Goal: Task Accomplishment & Management: Use online tool/utility

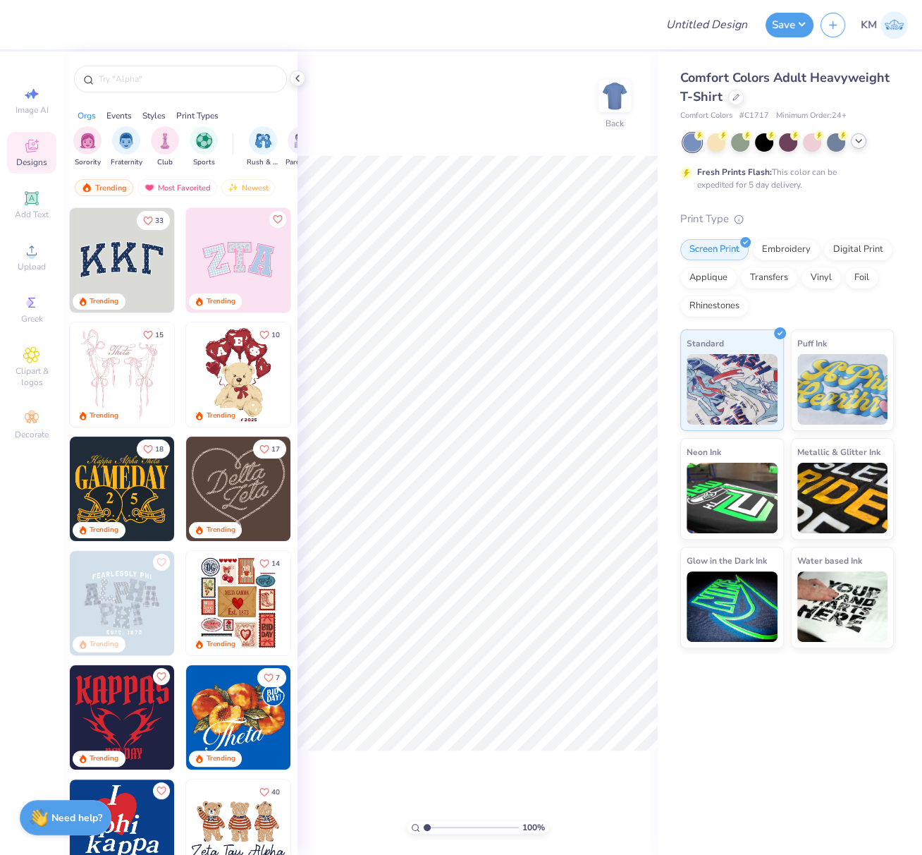
click at [859, 141] on polyline at bounding box center [859, 141] width 6 height 3
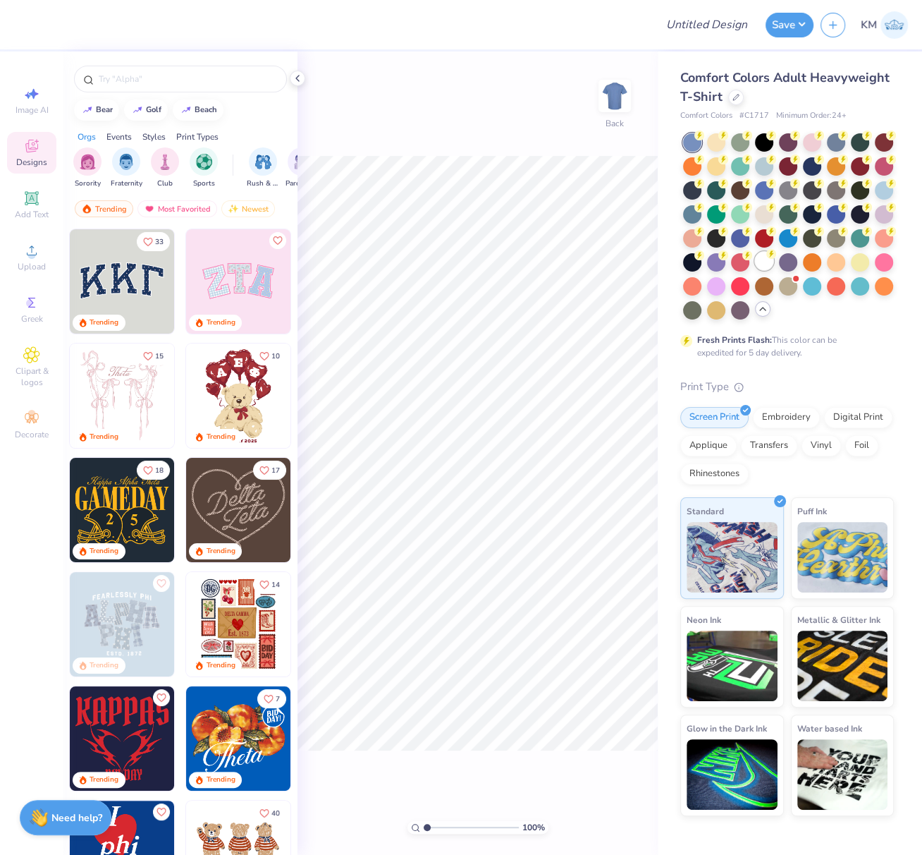
click at [765, 260] on div at bounding box center [764, 261] width 18 height 18
click at [735, 102] on div at bounding box center [736, 96] width 16 height 16
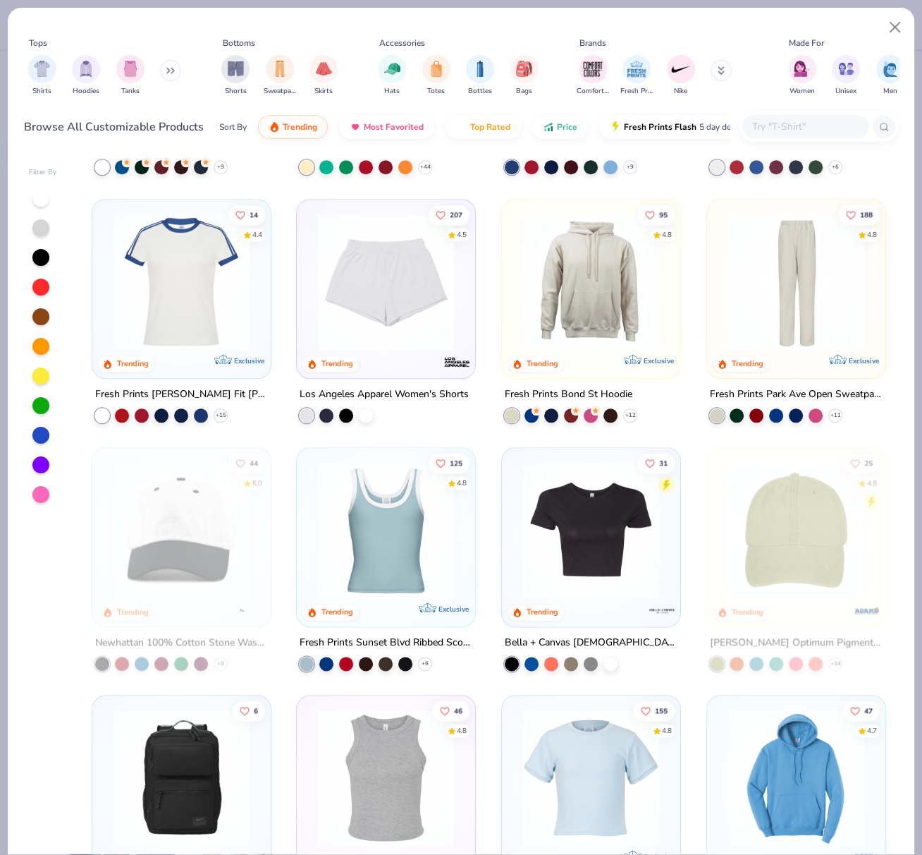
scroll to position [1257, 0]
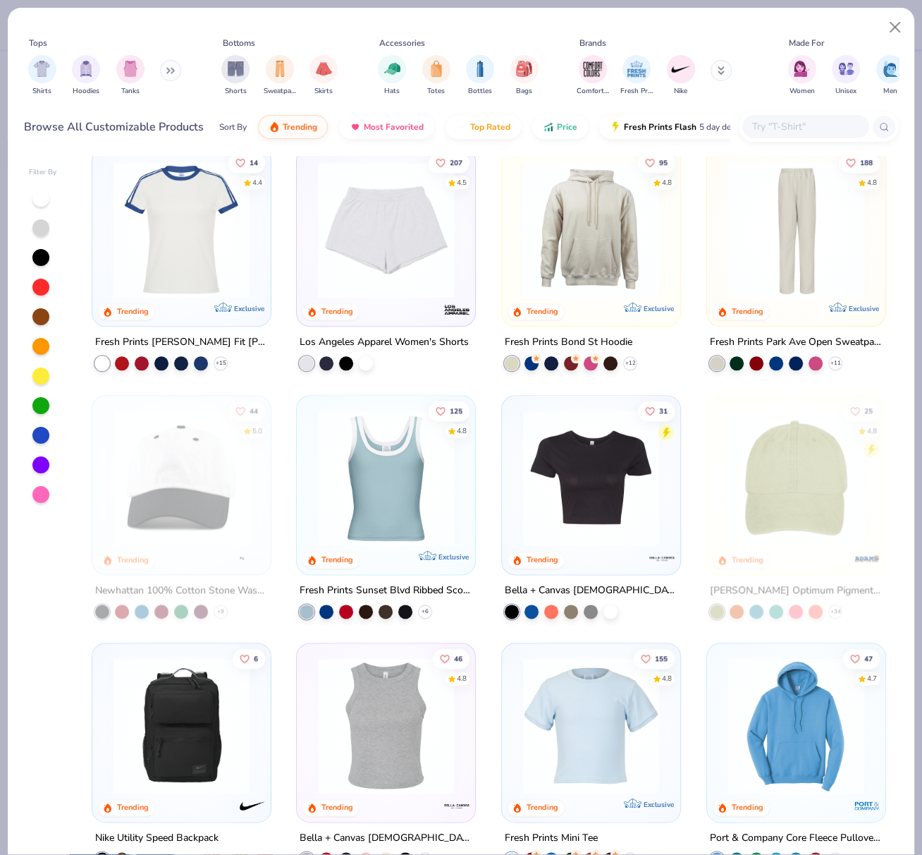
click at [569, 492] on img at bounding box center [591, 477] width 150 height 136
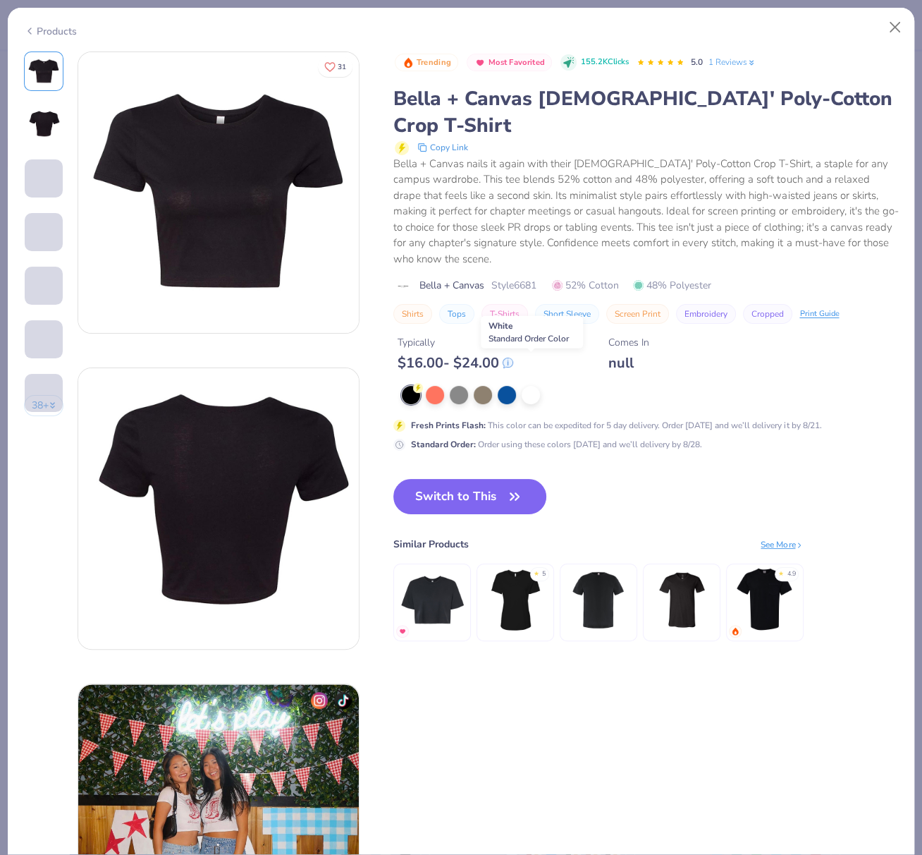
drag, startPoint x: 530, startPoint y: 362, endPoint x: 457, endPoint y: 392, distance: 79.4
click at [530, 386] on div at bounding box center [531, 395] width 18 height 18
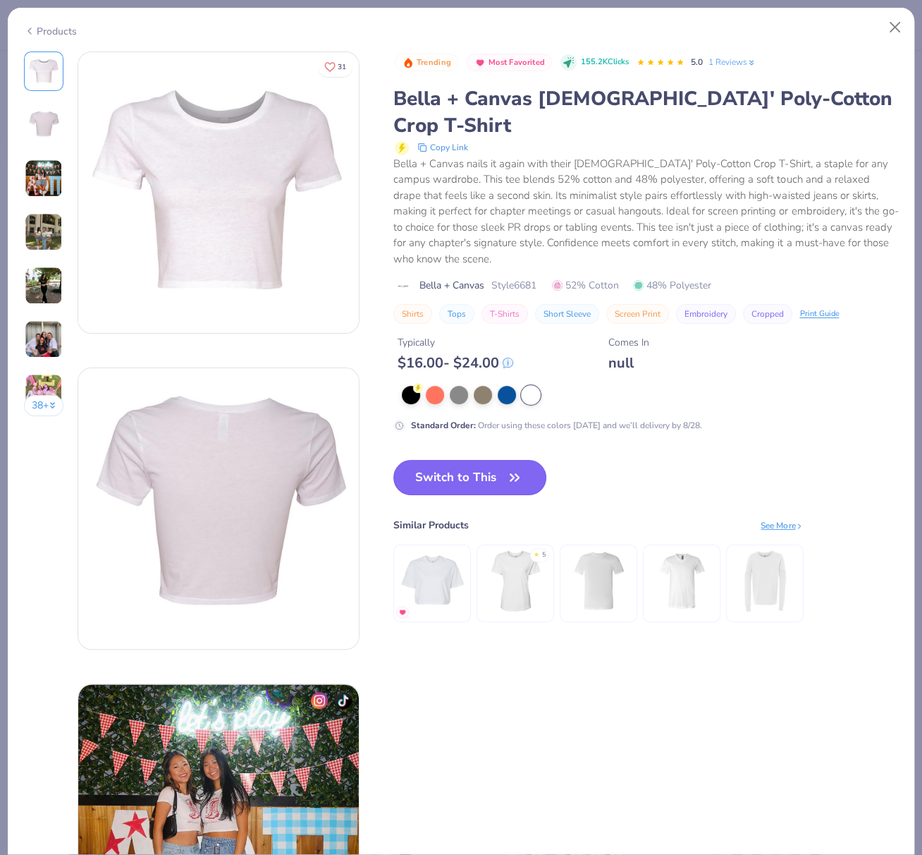
drag, startPoint x: 458, startPoint y: 441, endPoint x: 422, endPoint y: 169, distance: 274.4
click at [458, 460] on button "Switch to This" at bounding box center [469, 477] width 153 height 35
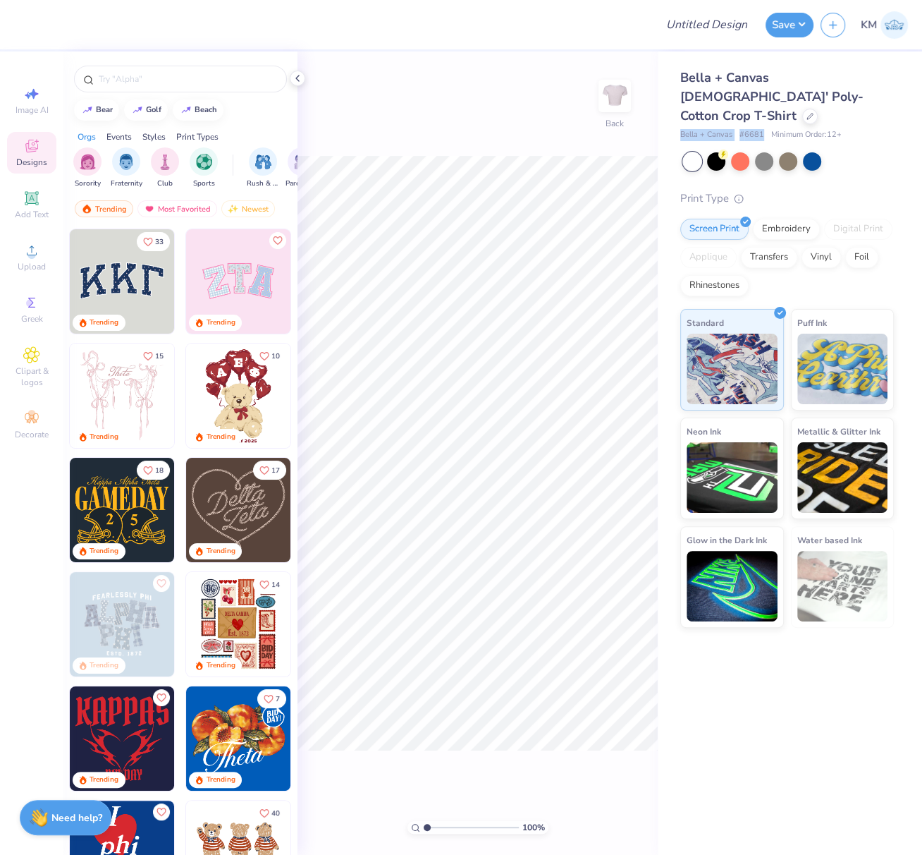
drag, startPoint x: 680, startPoint y: 116, endPoint x: 765, endPoint y: 114, distance: 84.6
click at [764, 129] on div "Bella + Canvas # 6681 Minimum Order: 12 +" at bounding box center [787, 135] width 214 height 12
copy div "Bella + Canvas # 6681"
click at [37, 257] on icon at bounding box center [31, 250] width 17 height 17
click at [30, 260] on div "Upload" at bounding box center [31, 257] width 49 height 42
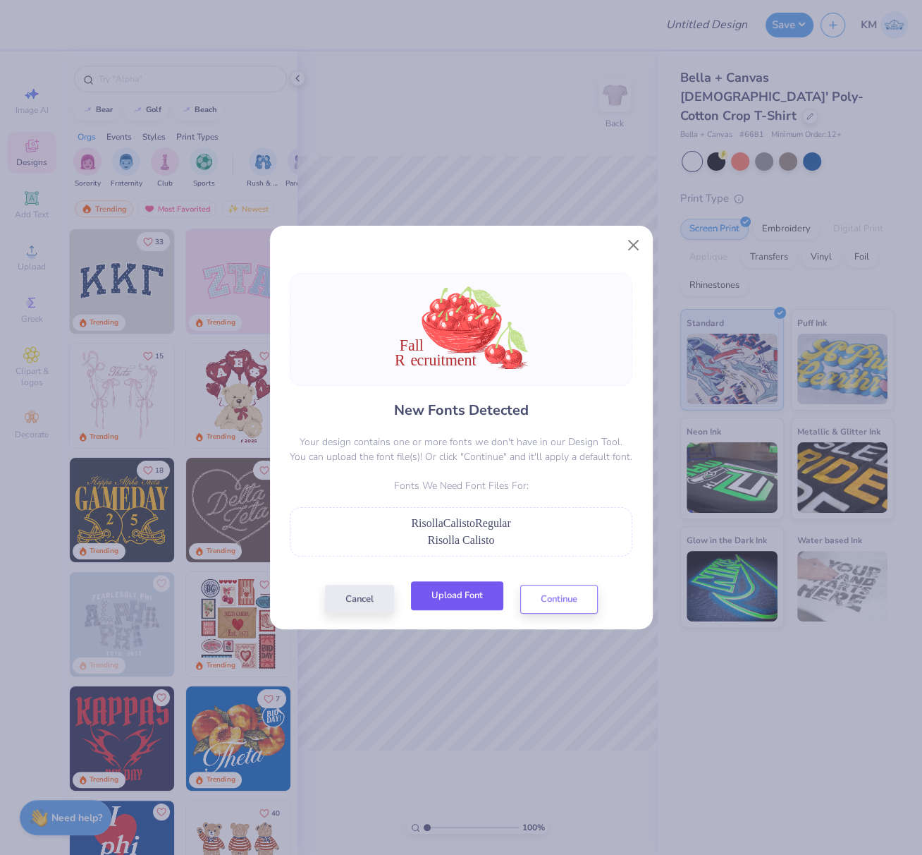
click at [477, 601] on button "Upload Font" at bounding box center [457, 595] width 92 height 29
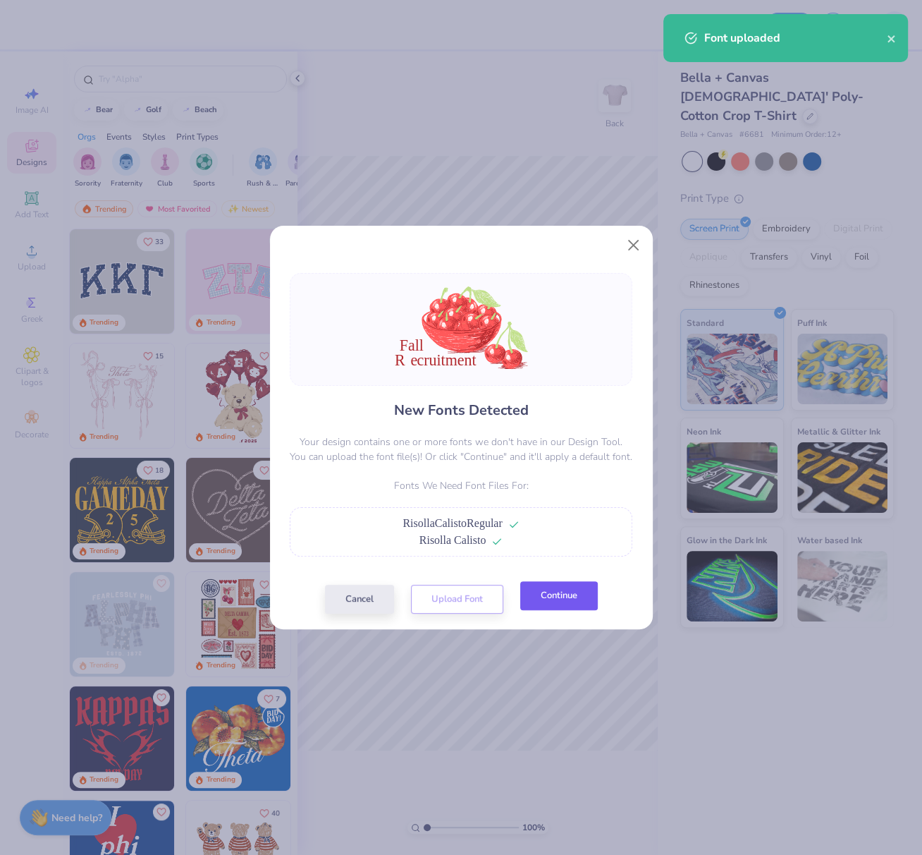
click at [572, 599] on button "Continue" at bounding box center [559, 595] width 78 height 29
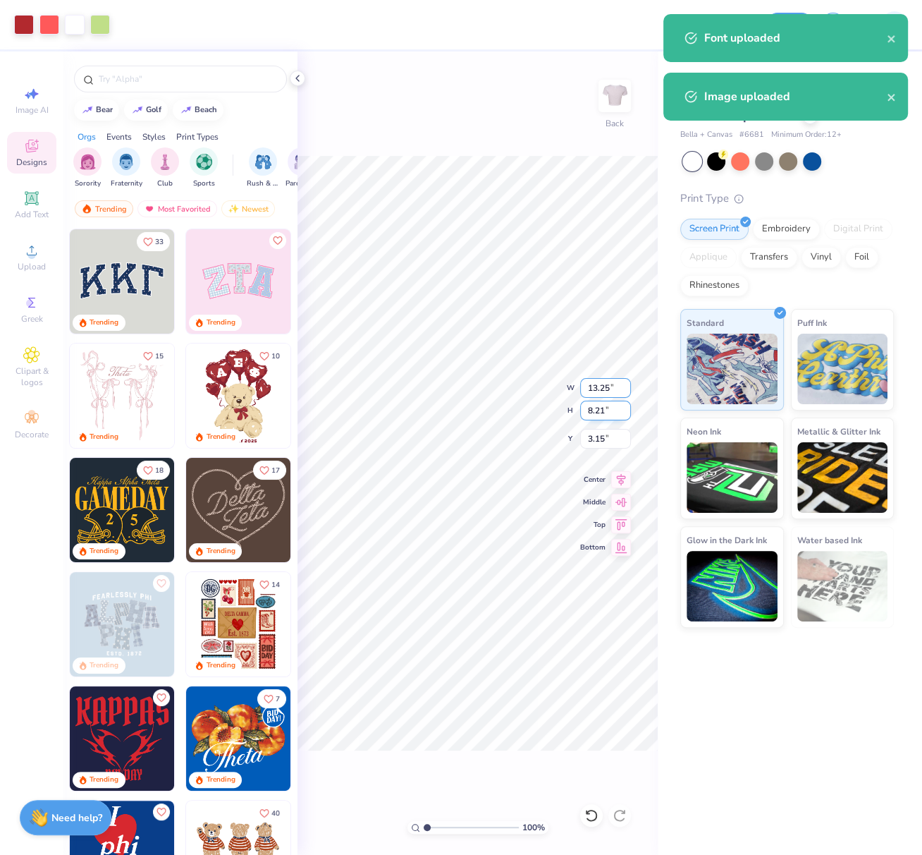
drag, startPoint x: 587, startPoint y: 389, endPoint x: 618, endPoint y: 405, distance: 34.4
click at [624, 389] on input "13.25" at bounding box center [605, 388] width 51 height 20
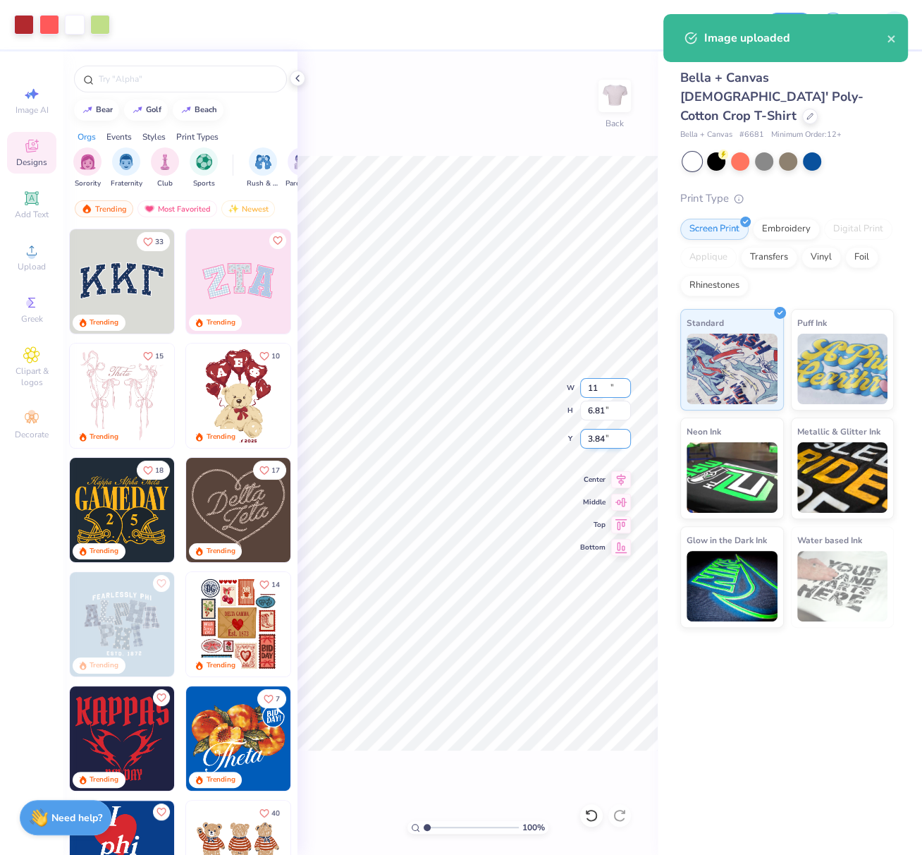
type input "11.00"
type input "6.81"
type input "3.84"
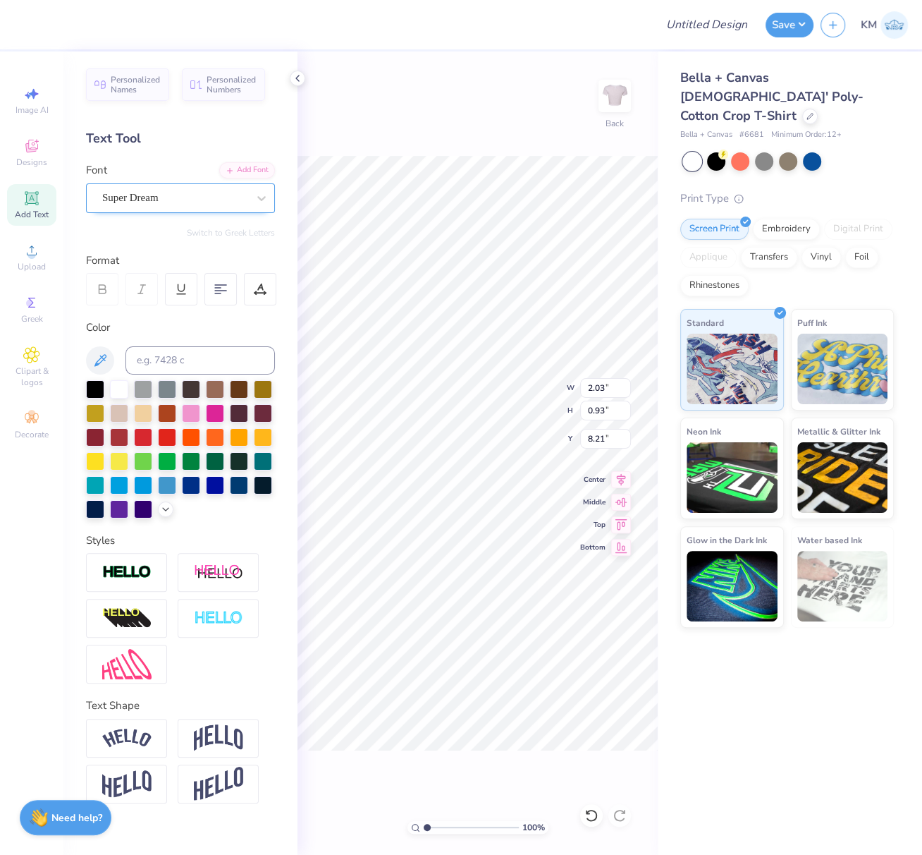
click at [137, 200] on div "Super Dream" at bounding box center [175, 198] width 148 height 22
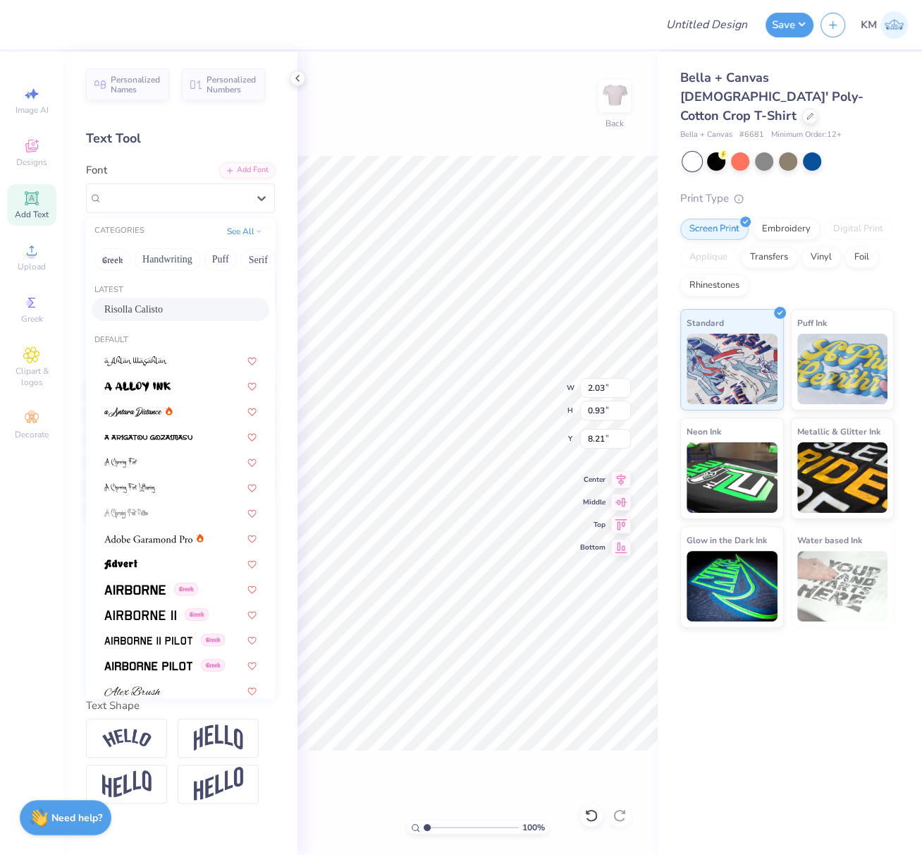
click at [153, 312] on span "Risolla Calisto" at bounding box center [133, 309] width 59 height 15
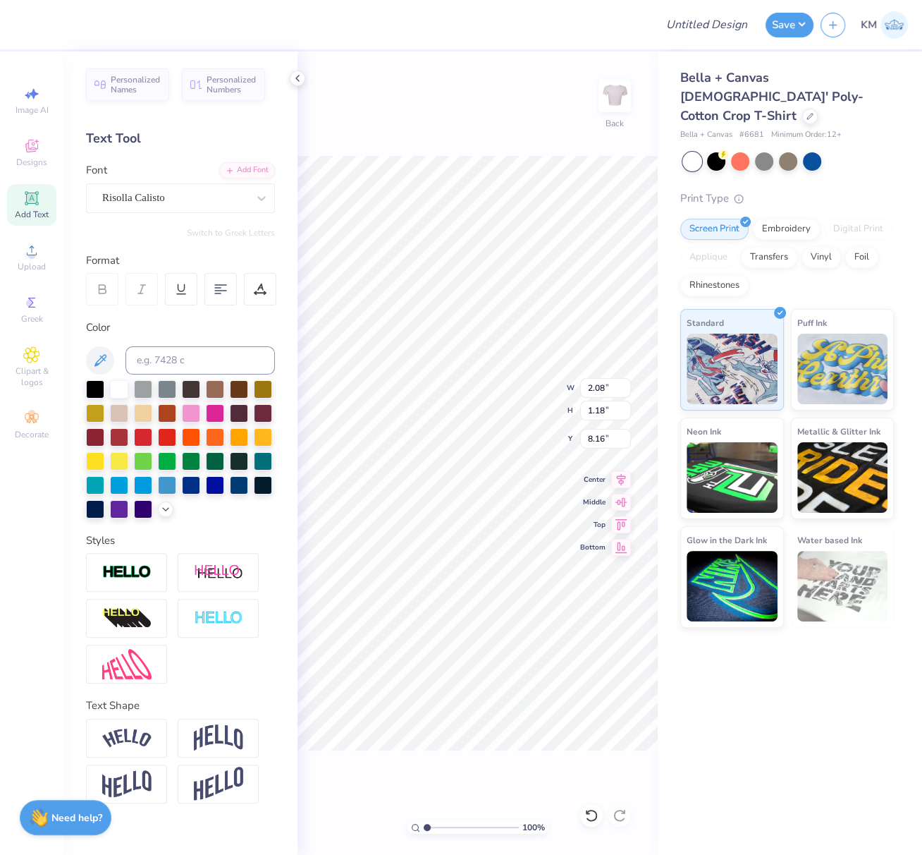
type input "2.08"
type input "1.18"
type input "8.16"
drag, startPoint x: 170, startPoint y: 192, endPoint x: 165, endPoint y: 211, distance: 19.0
click at [170, 195] on div "Super Dream" at bounding box center [175, 198] width 148 height 22
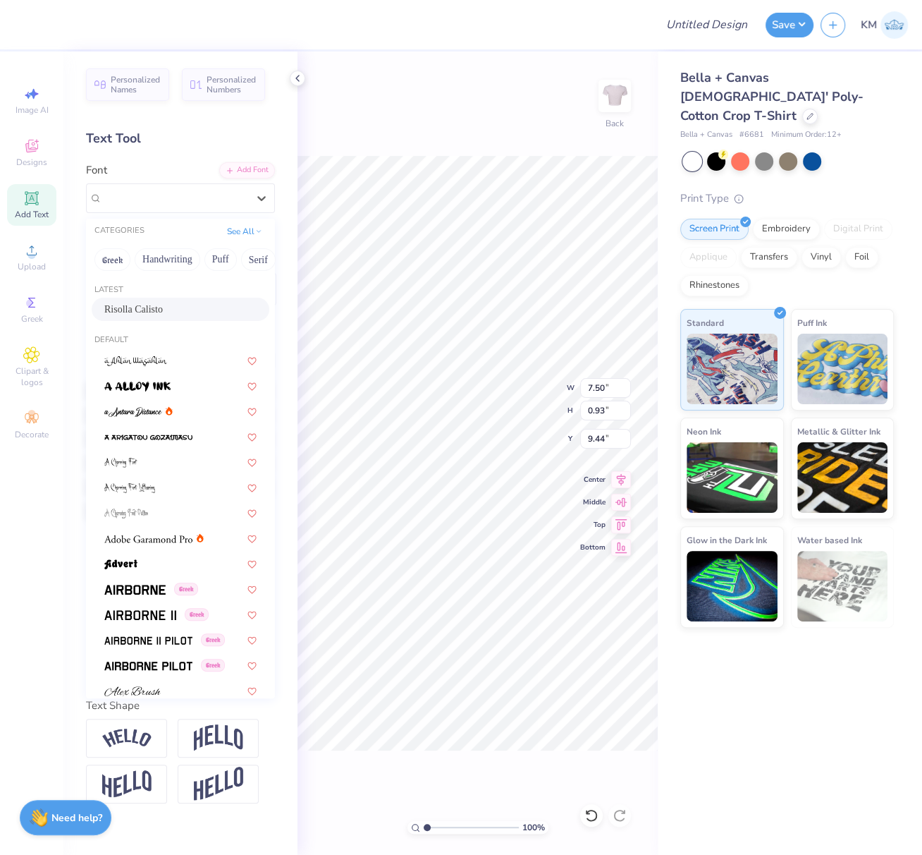
click at [159, 311] on span "Risolla Calisto" at bounding box center [133, 309] width 59 height 15
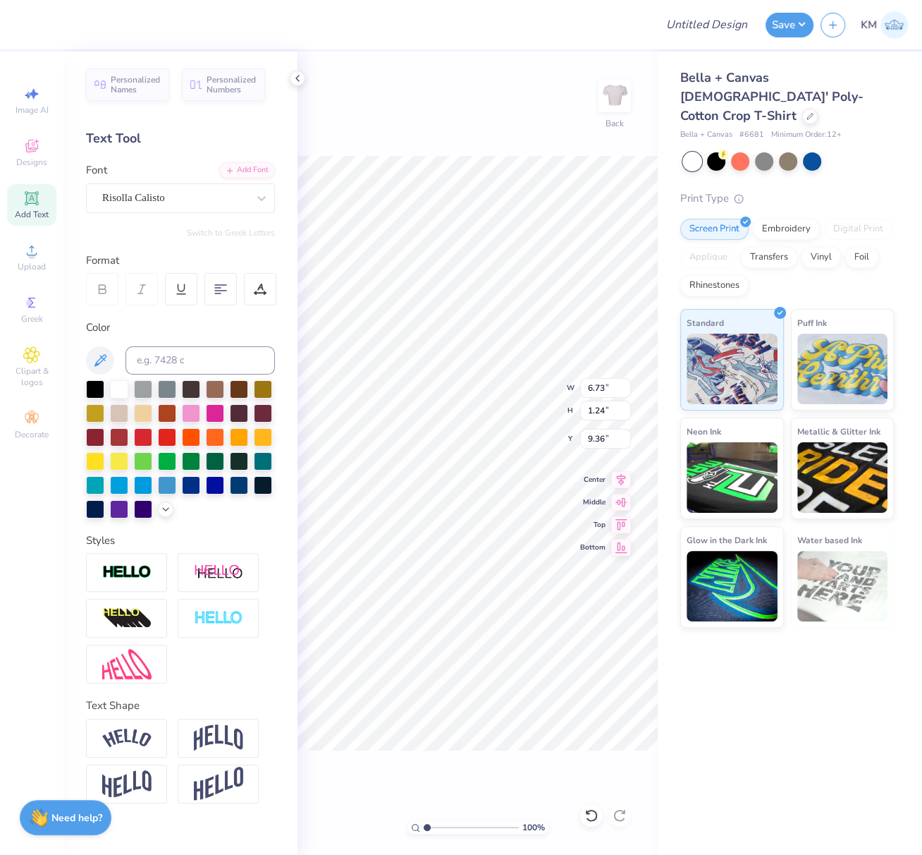
type input "6.73"
type input "1.24"
type input "2.08"
type textarea "Alpha Chi Omega"
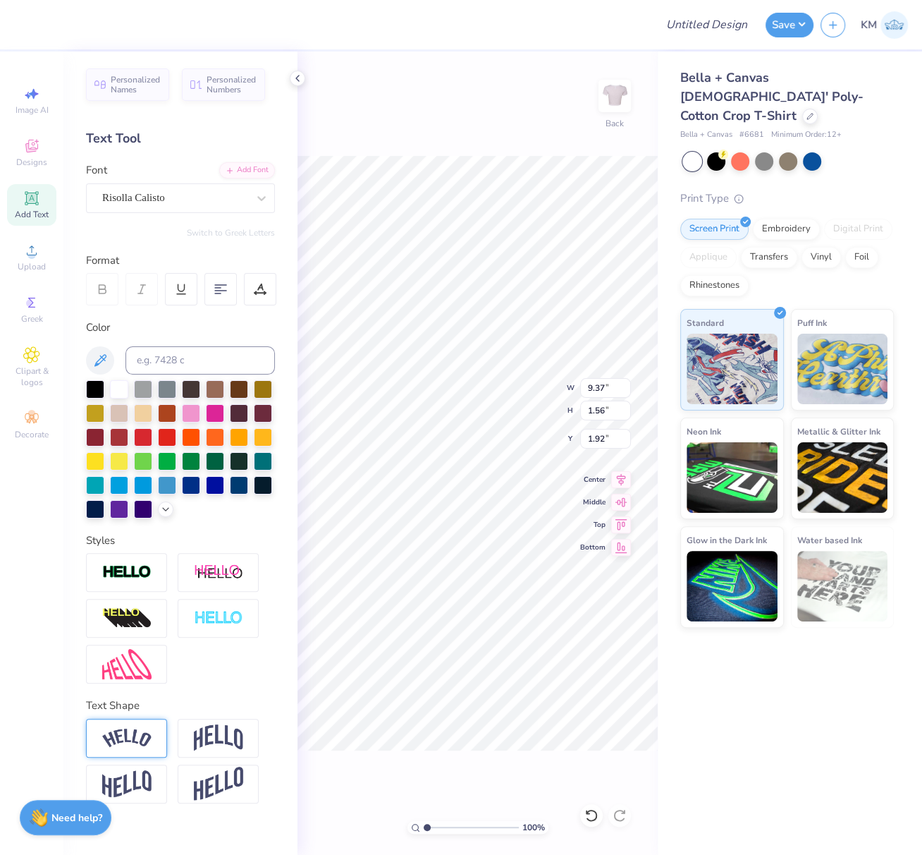
click at [133, 730] on img at bounding box center [126, 737] width 49 height 19
type input "10.76"
type input "2.38"
type input "1.51"
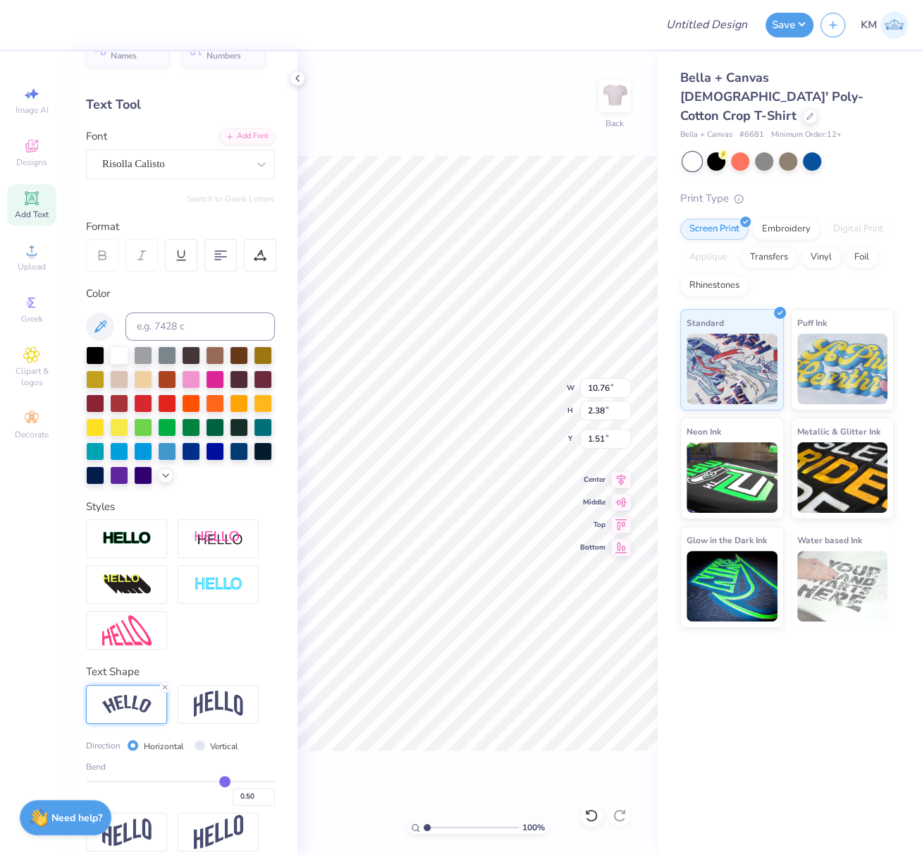
scroll to position [61, 0]
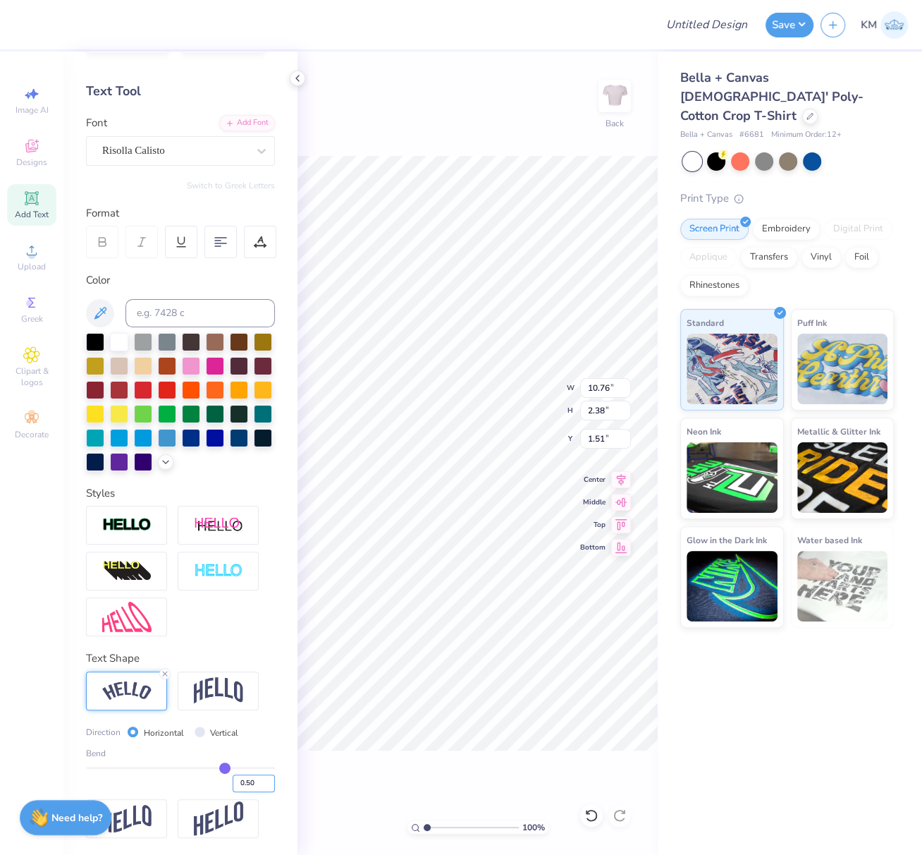
drag, startPoint x: 236, startPoint y: 791, endPoint x: 250, endPoint y: 800, distance: 15.8
click at [254, 792] on input "0.50" at bounding box center [254, 783] width 42 height 18
type input "0.60"
type input "0.6"
type input "10.97"
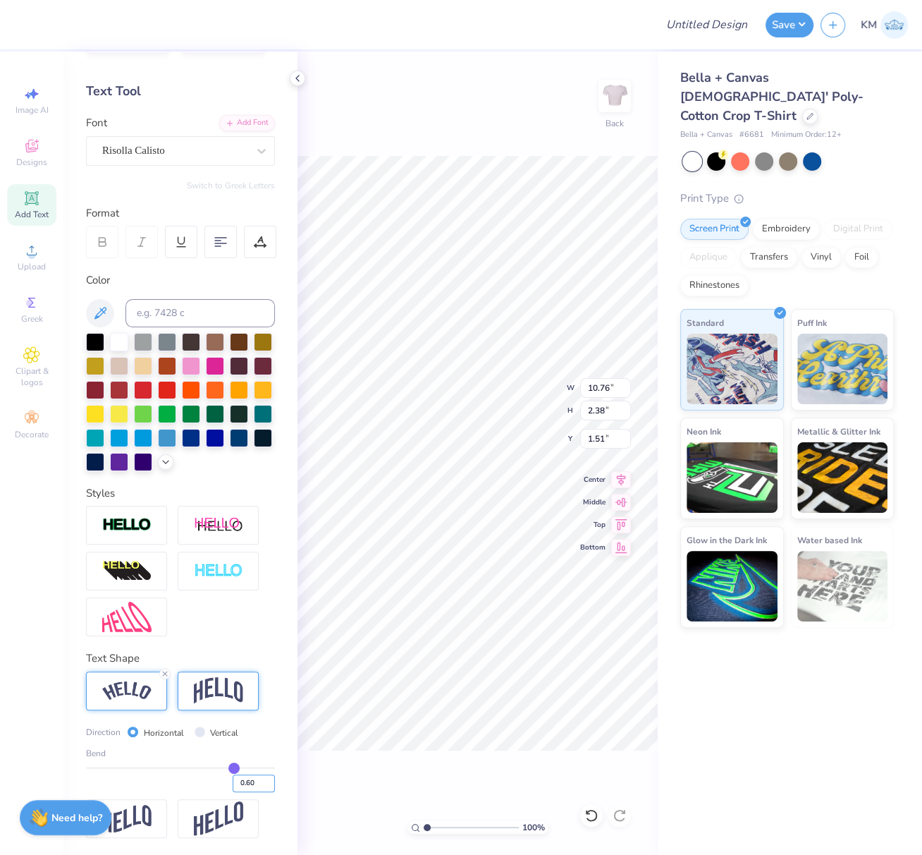
type input "2.97"
type input "1.22"
drag, startPoint x: 587, startPoint y: 387, endPoint x: 614, endPoint y: 396, distance: 28.1
click at [618, 392] on input "10.97" at bounding box center [605, 388] width 51 height 20
type input "11.00"
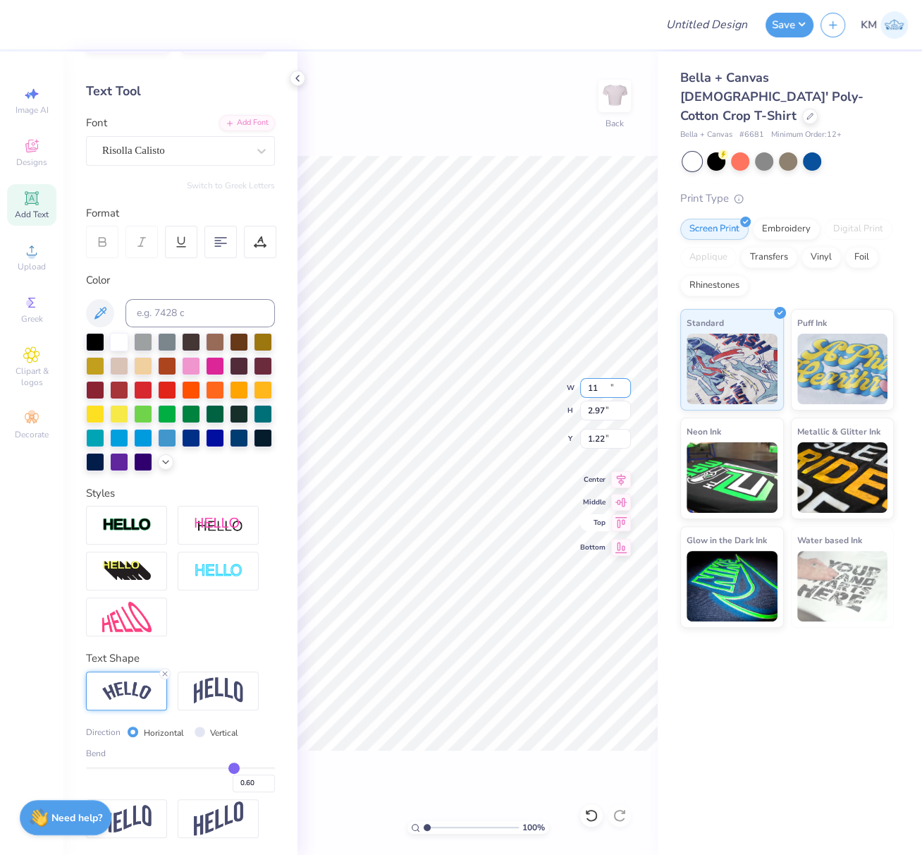
type input "2.98"
click at [622, 472] on icon at bounding box center [621, 477] width 20 height 17
type input "2.35"
click at [619, 477] on icon at bounding box center [621, 477] width 20 height 17
drag, startPoint x: 588, startPoint y: 389, endPoint x: 615, endPoint y: 393, distance: 27.1
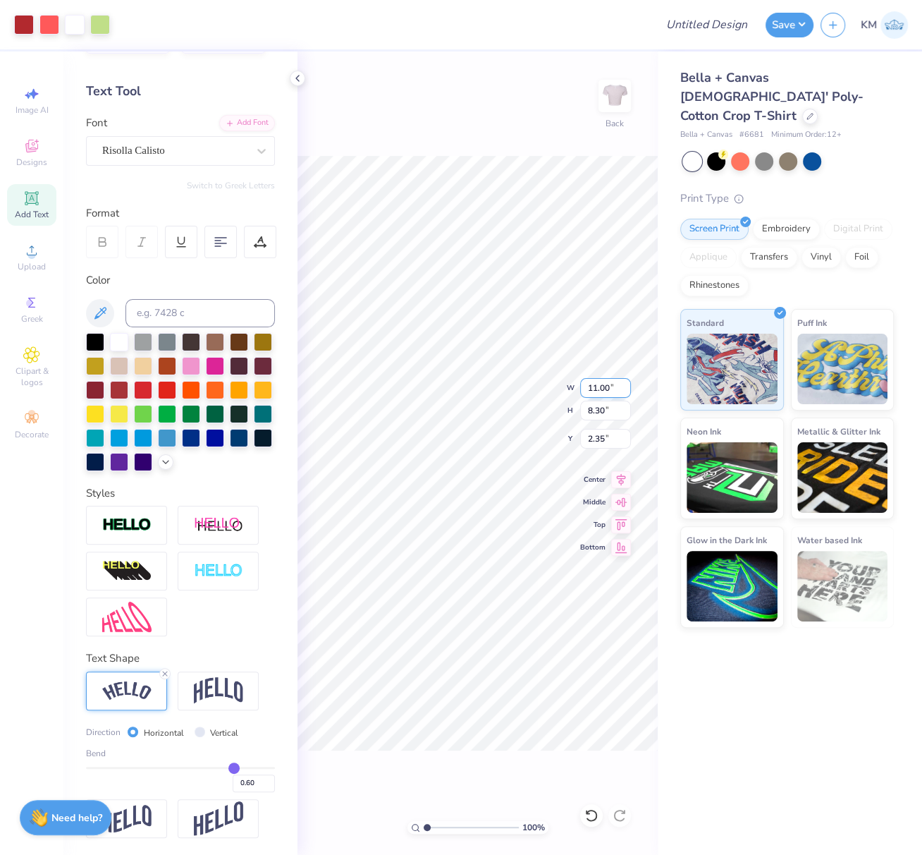
click at [616, 391] on input "11.00" at bounding box center [605, 388] width 51 height 20
type input "9.00"
type input "6.79"
drag, startPoint x: 605, startPoint y: 438, endPoint x: 584, endPoint y: 446, distance: 22.5
click at [588, 437] on input "3.11" at bounding box center [605, 439] width 51 height 20
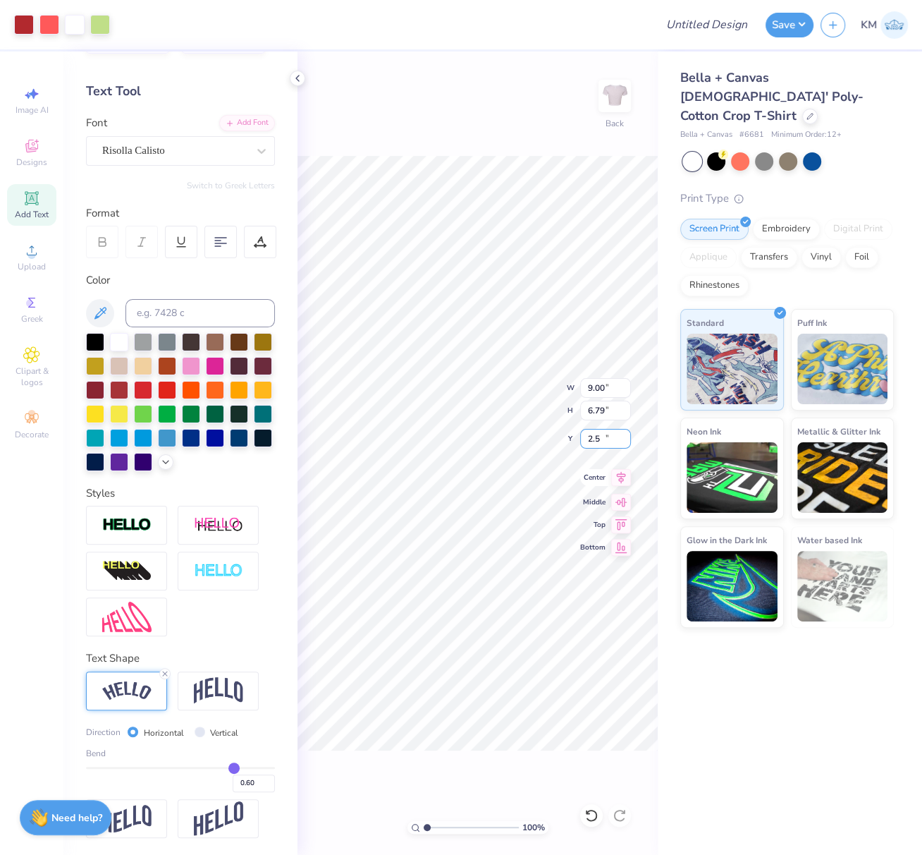
type input "2.50"
click at [621, 477] on icon at bounding box center [621, 477] width 20 height 17
drag, startPoint x: 733, startPoint y: 27, endPoint x: 733, endPoint y: 38, distance: 10.6
click at [733, 27] on input "Design Title" at bounding box center [724, 25] width 69 height 28
paste input "Alpha Chi Omega"
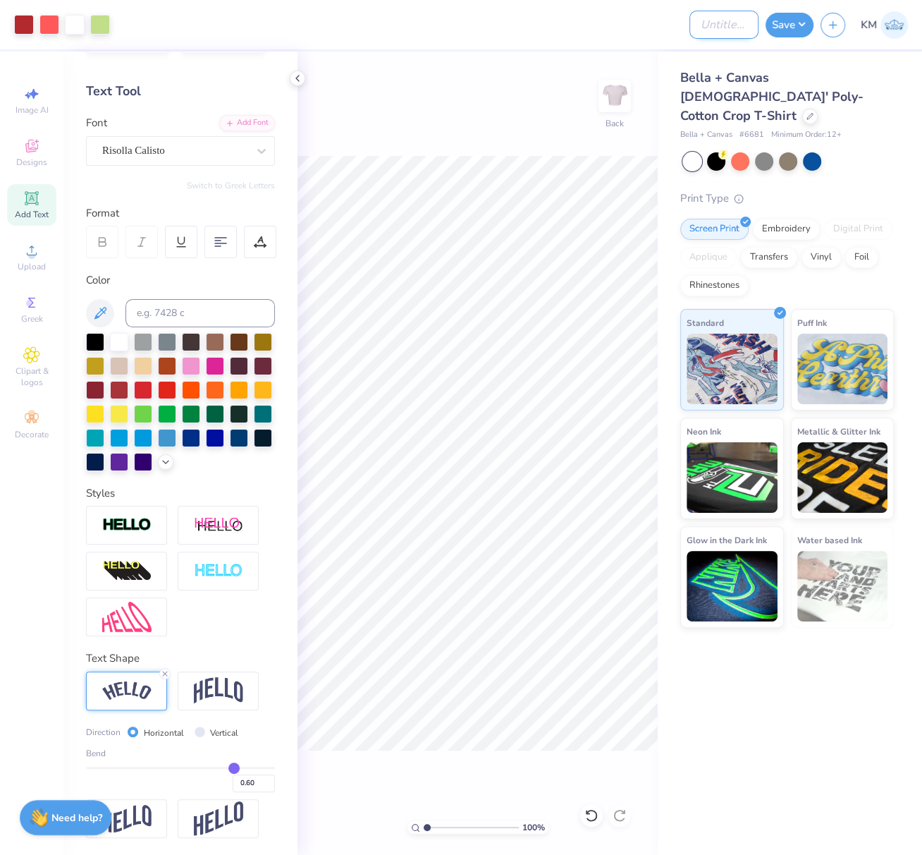
type input "Alpha Chi Omega"
paste input "FPS239602"
type input "FPS239602"
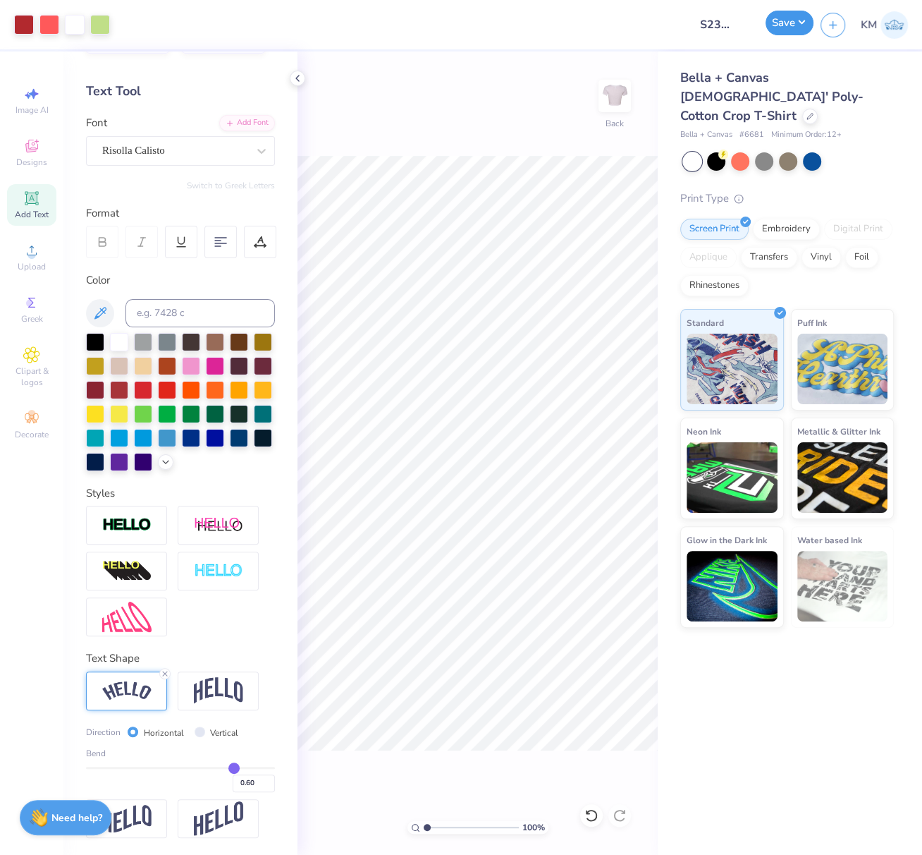
click at [802, 26] on button "Save" at bounding box center [790, 23] width 48 height 25
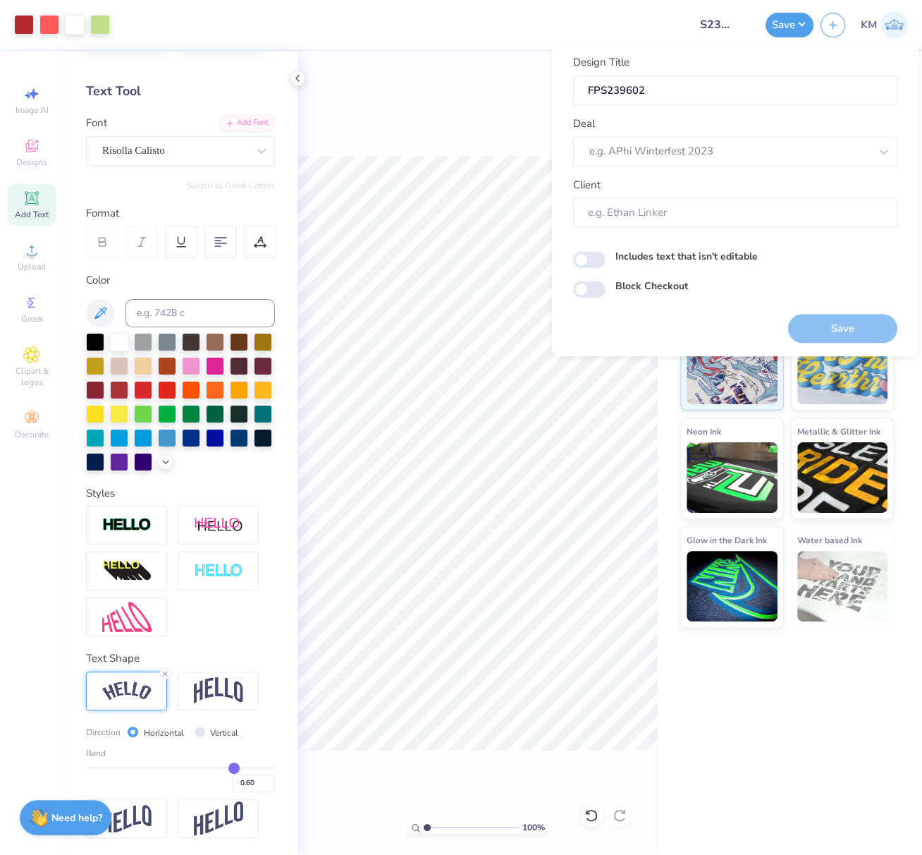
scroll to position [0, 0]
click at [629, 152] on div at bounding box center [729, 151] width 281 height 19
drag, startPoint x: 679, startPoint y: 185, endPoint x: 697, endPoint y: 194, distance: 19.9
click at [680, 185] on div "Design Tool Gallery" at bounding box center [735, 189] width 313 height 23
type input "design tool gall"
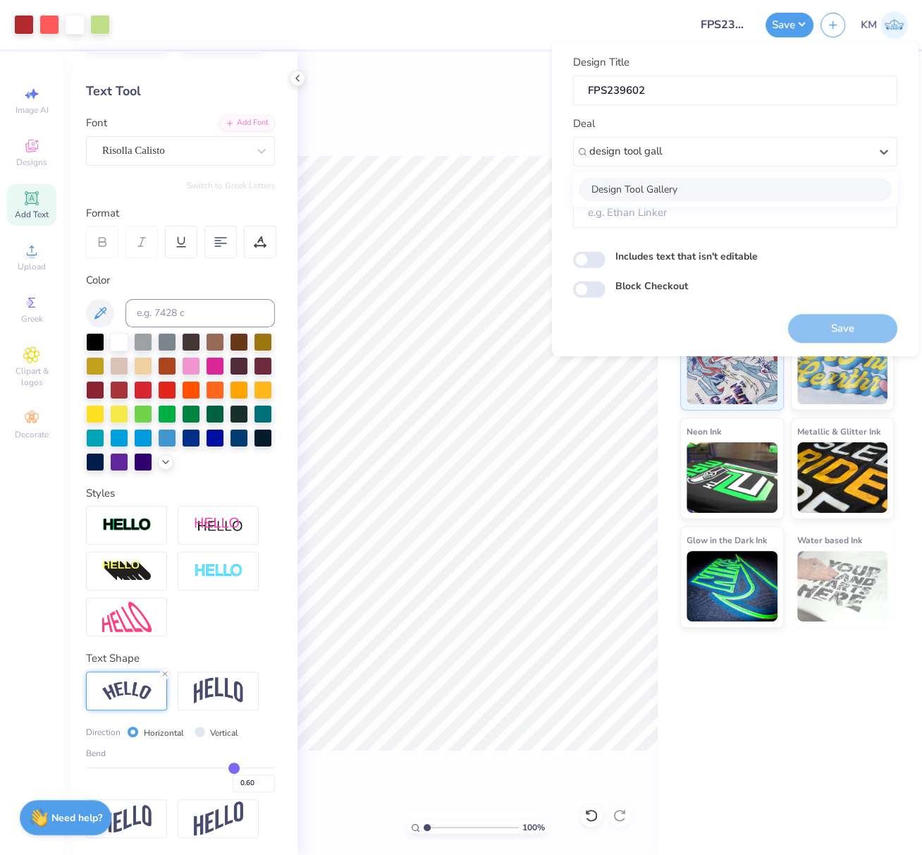
type input "Design Tool Gallery User"
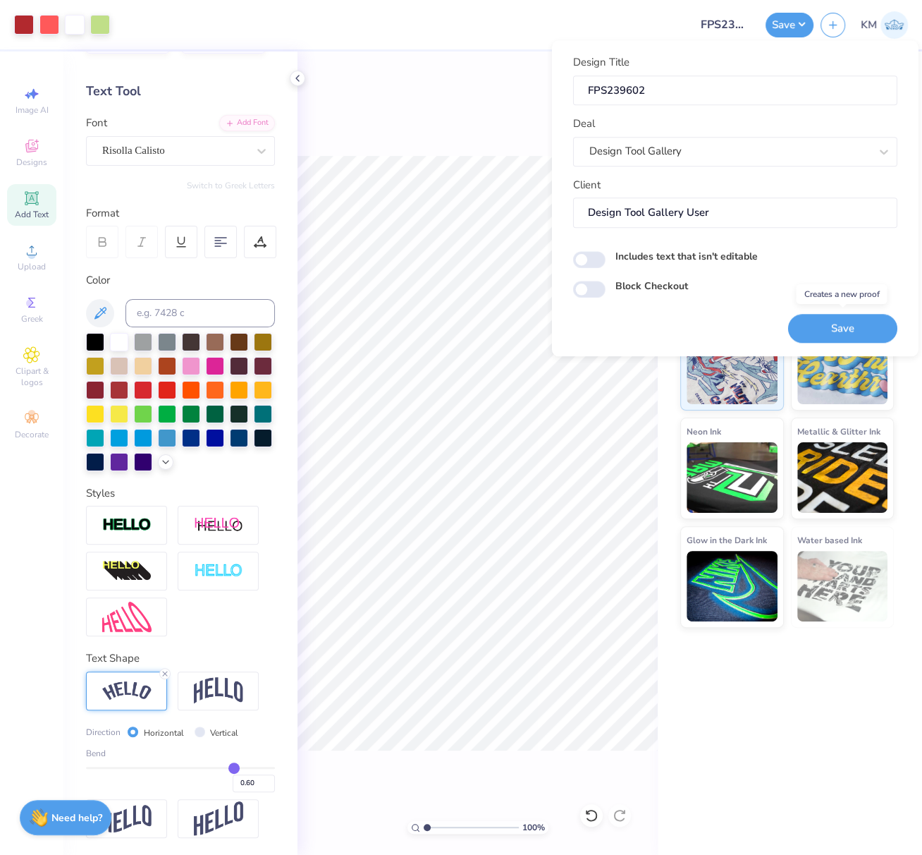
drag, startPoint x: 843, startPoint y: 326, endPoint x: 350, endPoint y: 3, distance: 589.1
click at [843, 326] on button "Save" at bounding box center [842, 328] width 109 height 29
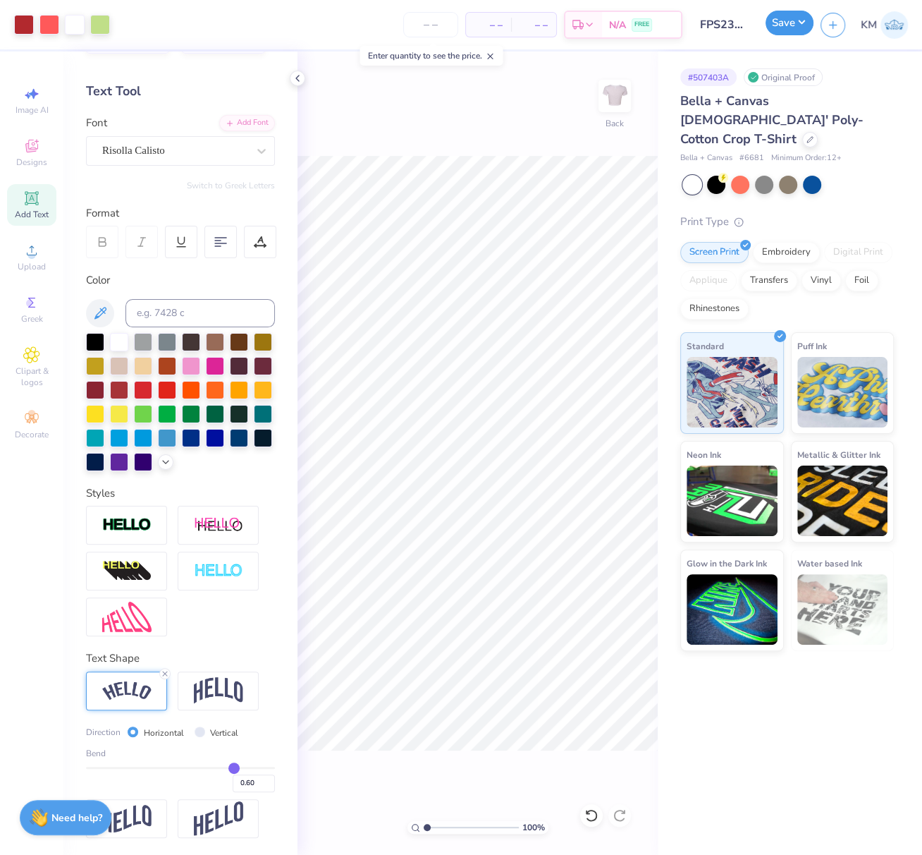
click at [795, 23] on button "Save" at bounding box center [790, 23] width 48 height 25
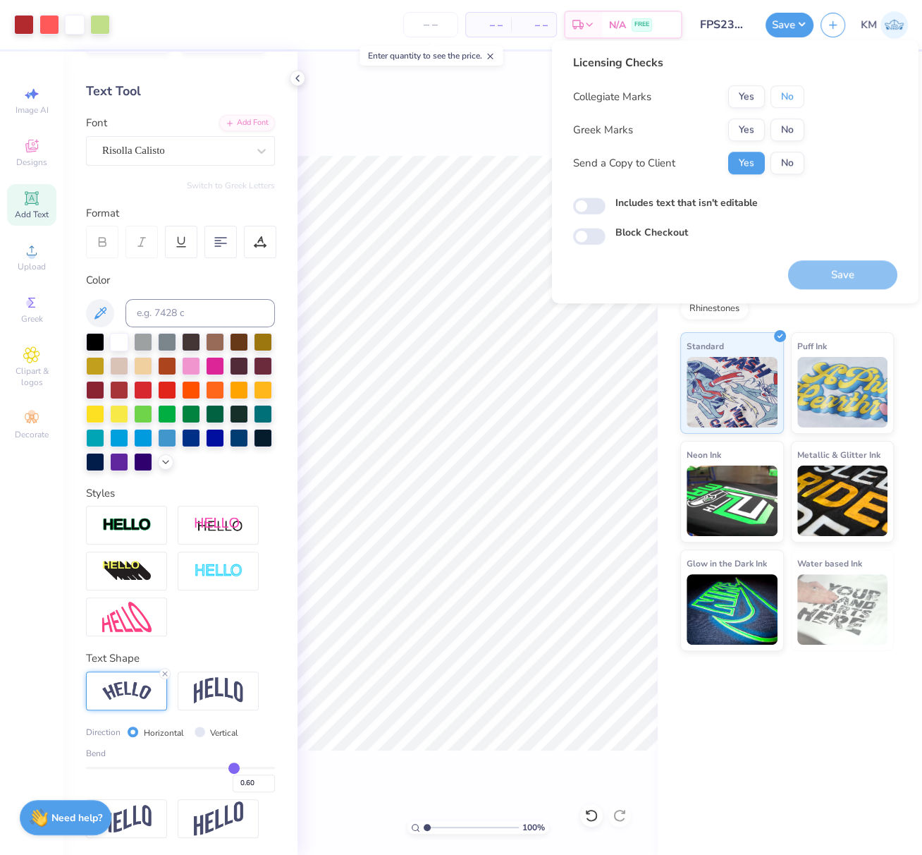
click at [791, 90] on button "No" at bounding box center [788, 96] width 34 height 23
click at [747, 129] on button "Yes" at bounding box center [746, 129] width 37 height 23
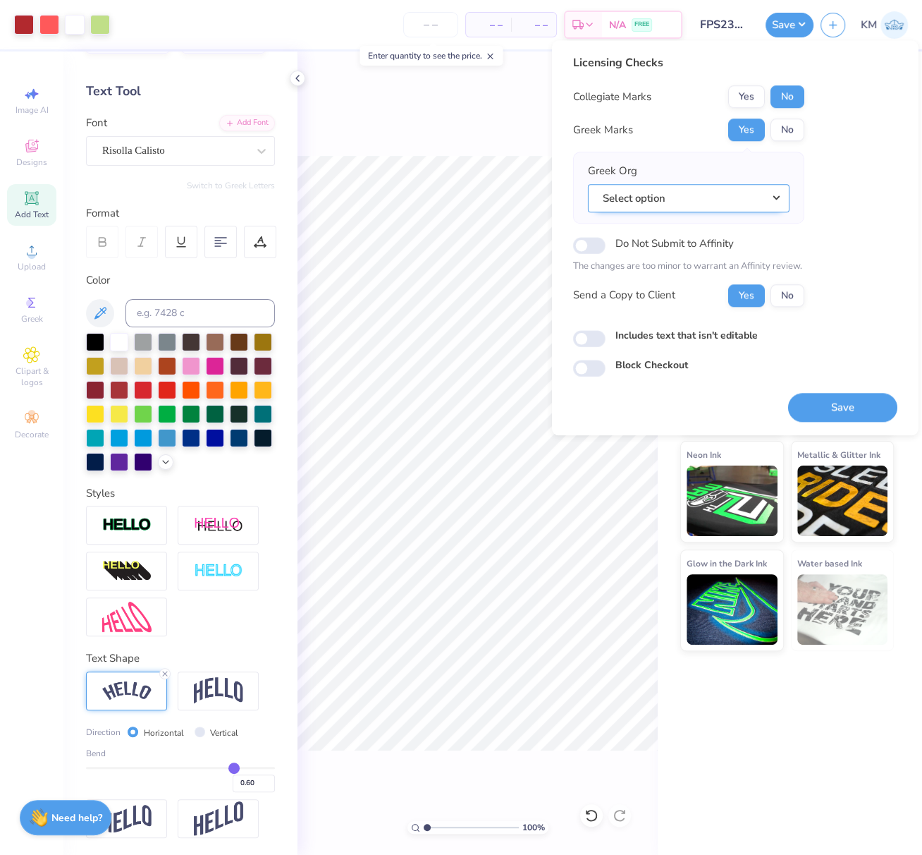
drag, startPoint x: 785, startPoint y: 195, endPoint x: 783, endPoint y: 202, distance: 7.2
click at [784, 195] on button "Select option" at bounding box center [689, 198] width 202 height 29
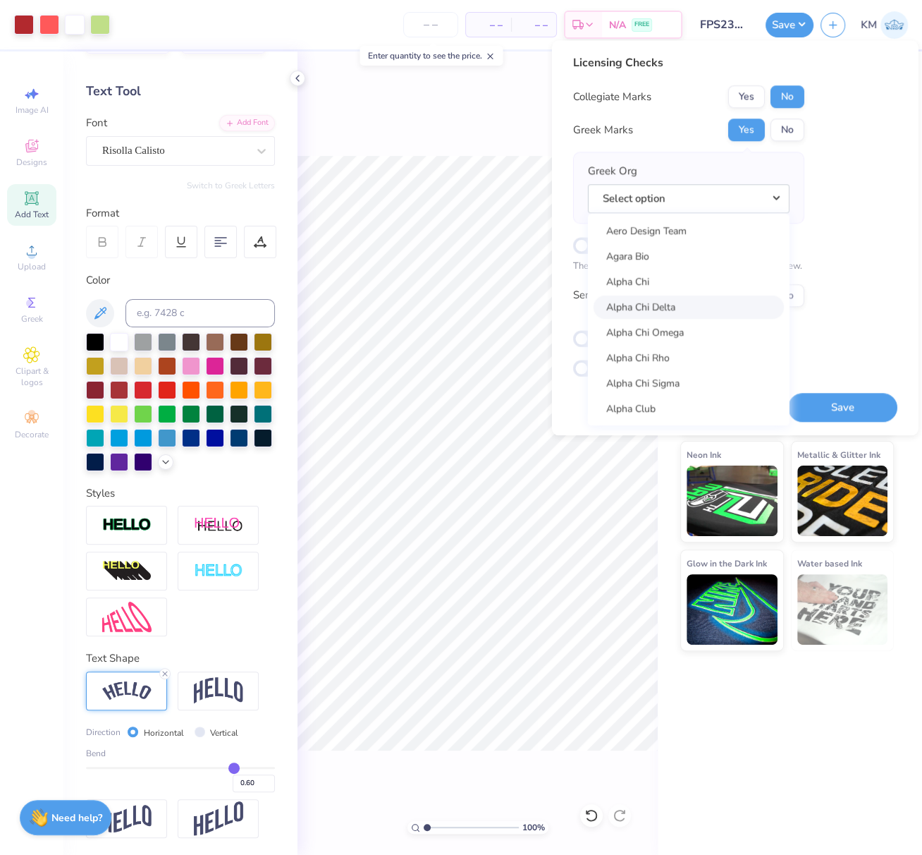
scroll to position [144, 0]
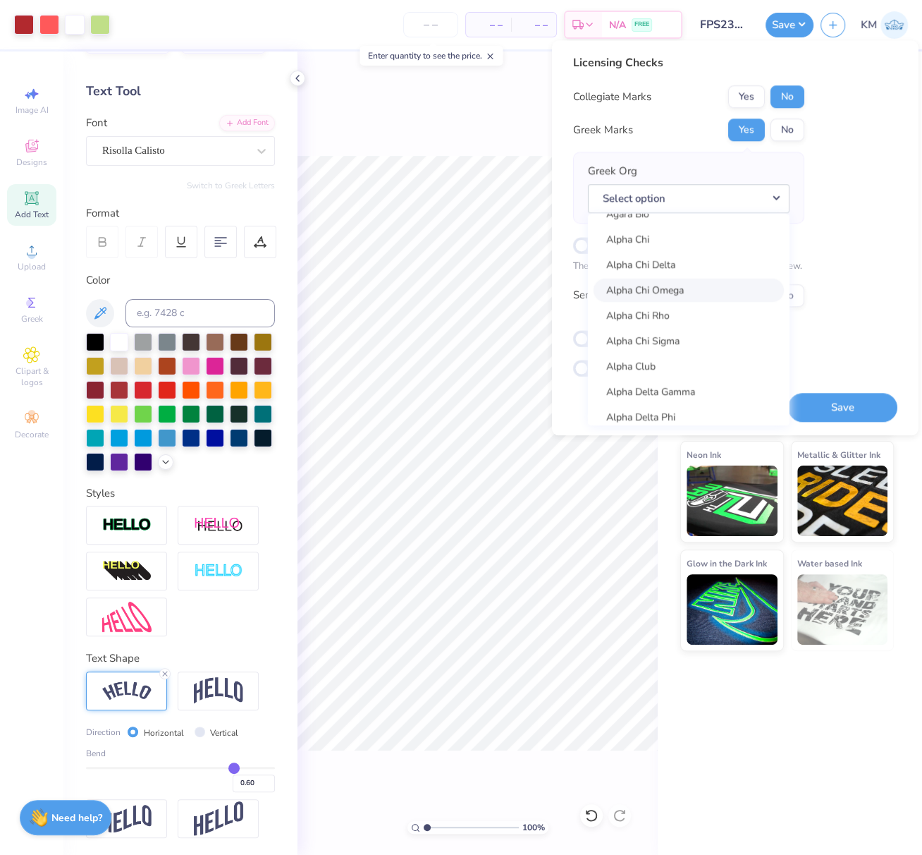
drag, startPoint x: 683, startPoint y: 290, endPoint x: 690, endPoint y: 295, distance: 9.0
click at [699, 291] on link "Alpha Chi Omega" at bounding box center [689, 289] width 190 height 23
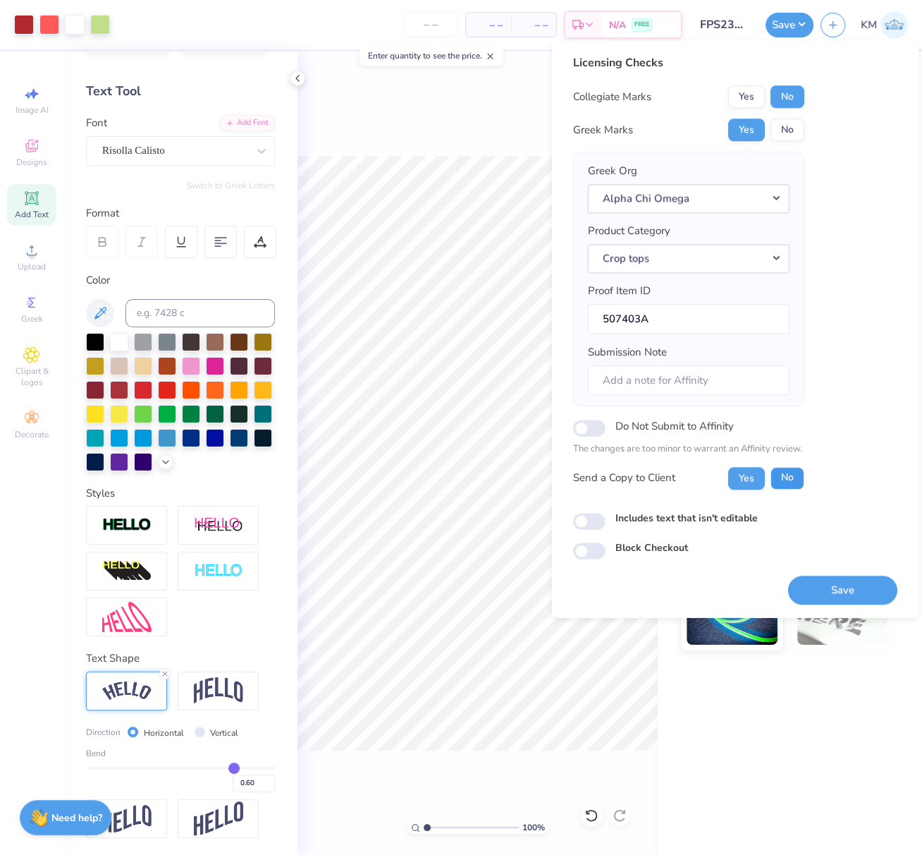
click at [790, 468] on button "No" at bounding box center [788, 478] width 34 height 23
click at [877, 580] on button "Save" at bounding box center [842, 589] width 109 height 29
